Goal: Task Accomplishment & Management: Use online tool/utility

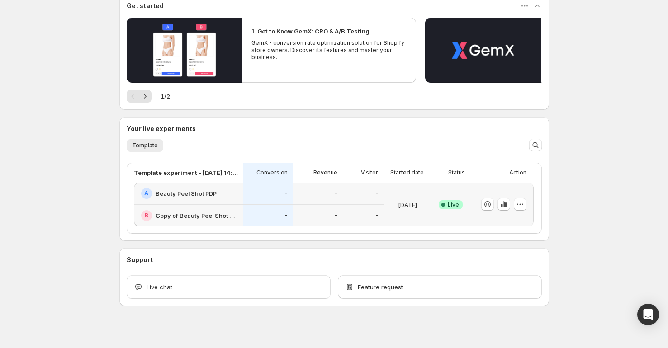
scroll to position [96, 0]
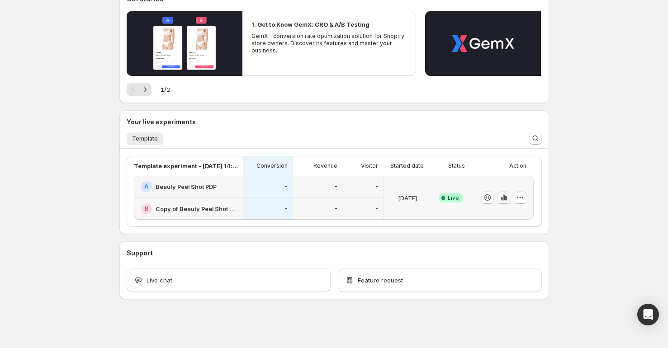
click at [504, 196] on icon "button" at bounding box center [503, 198] width 2 height 6
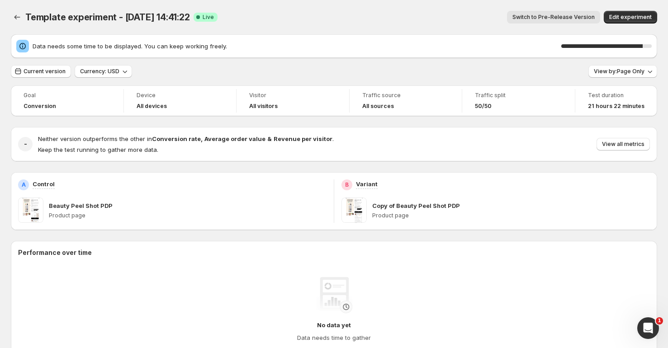
click at [584, 45] on div "90 %" at bounding box center [601, 46] width 81 height 4
click at [548, 11] on button "Switch to Pre-Release Version" at bounding box center [553, 17] width 93 height 13
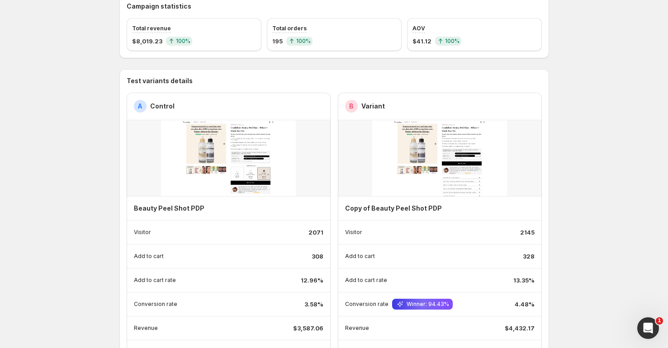
scroll to position [108, 0]
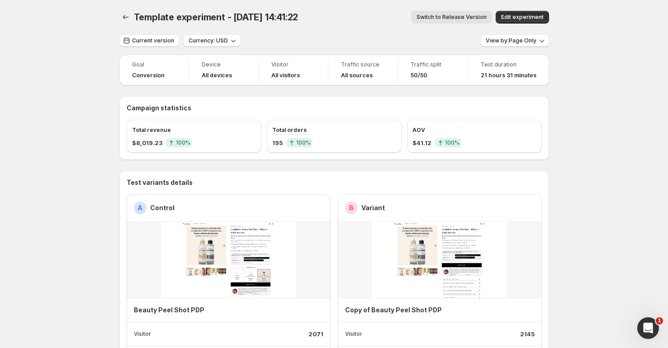
scroll to position [5, 0]
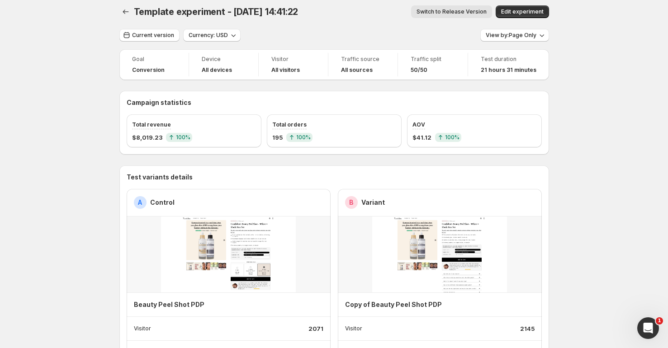
click at [133, 5] on div at bounding box center [126, 11] width 14 height 13
click at [132, 14] on button "Back" at bounding box center [125, 11] width 13 height 13
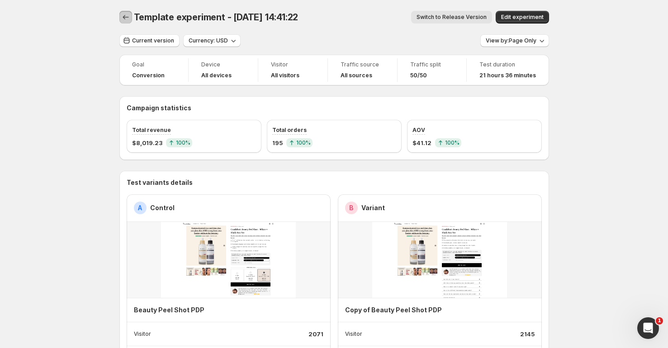
click at [130, 19] on icon "Back" at bounding box center [125, 17] width 9 height 9
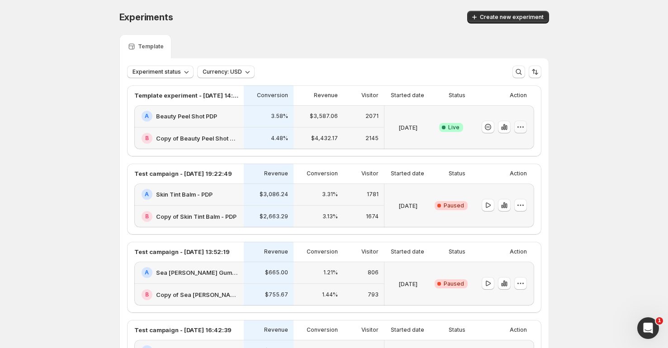
click at [527, 124] on button "button" at bounding box center [520, 127] width 13 height 13
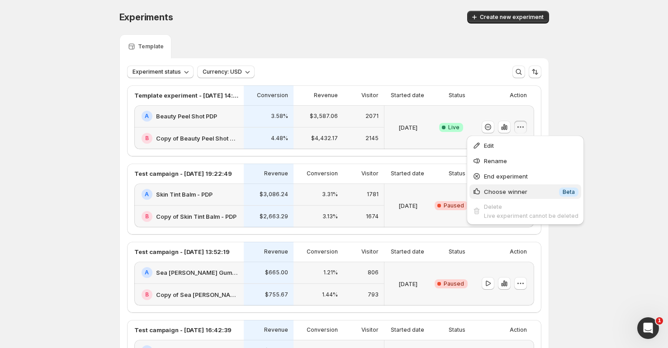
click at [521, 195] on span "Choose winner" at bounding box center [505, 191] width 43 height 7
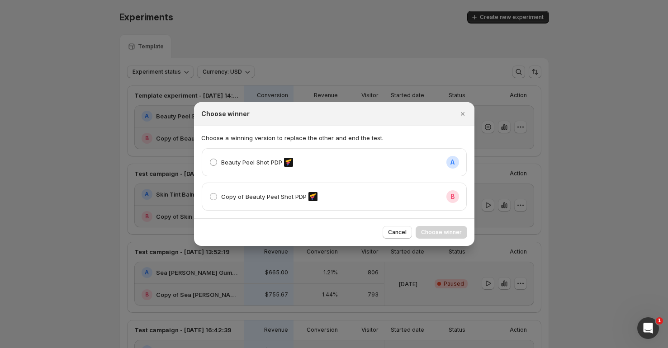
click at [389, 187] on div "Copy of Beauty Peel Shot PDP B" at bounding box center [334, 196] width 264 height 27
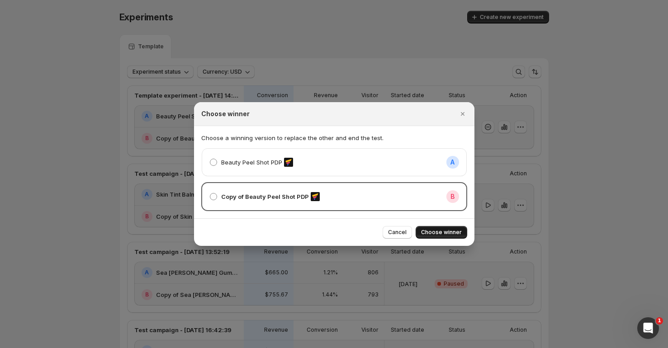
click at [436, 235] on span "Choose winner" at bounding box center [441, 232] width 41 height 7
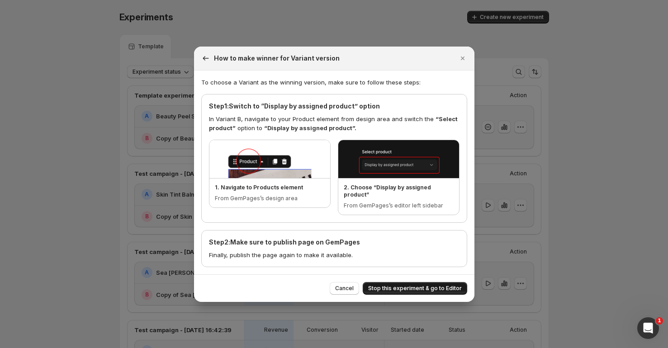
click at [395, 285] on span "Stop this experiment & go to Editor" at bounding box center [415, 288] width 94 height 7
